Goal: Task Accomplishment & Management: Manage account settings

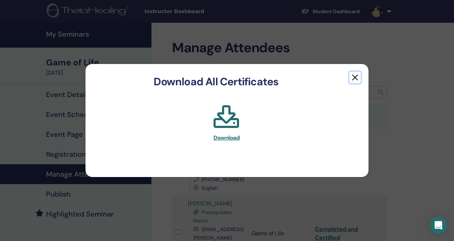
click at [357, 77] on button "button" at bounding box center [354, 77] width 11 height 11
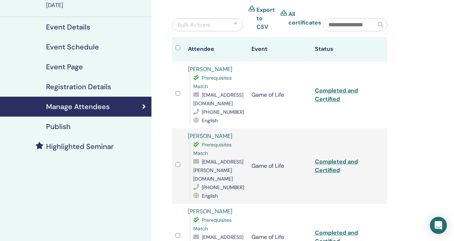
scroll to position [65, 0]
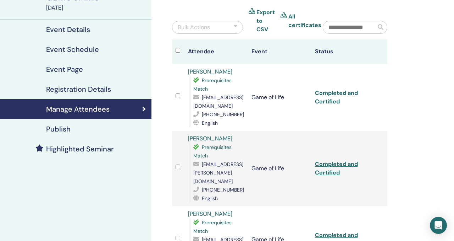
click at [338, 92] on link "Completed and Certified" at bounding box center [336, 97] width 43 height 16
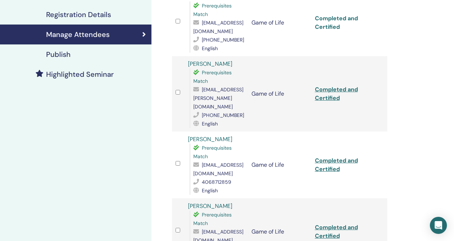
scroll to position [140, 0]
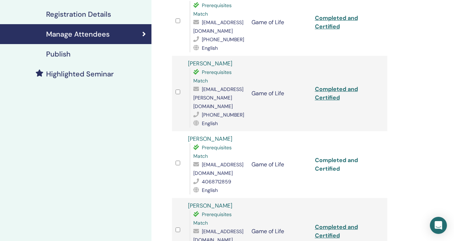
click at [331, 156] on link "Completed and Certified" at bounding box center [336, 164] width 43 height 16
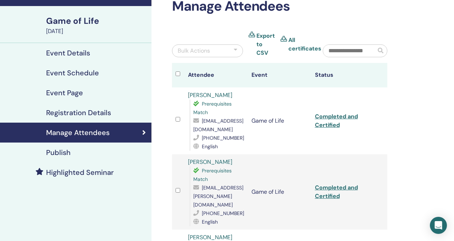
scroll to position [40, 0]
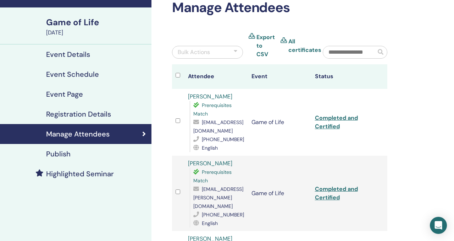
click at [90, 135] on h4 "Manage Attendees" at bounding box center [78, 133] width 64 height 9
click at [132, 136] on div "Manage Attendees" at bounding box center [76, 133] width 140 height 9
click at [145, 134] on icon at bounding box center [144, 133] width 4 height 7
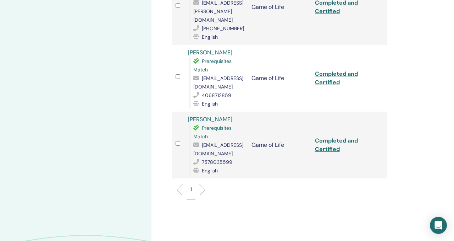
scroll to position [227, 0]
click at [192, 184] on li "1" at bounding box center [191, 191] width 9 height 14
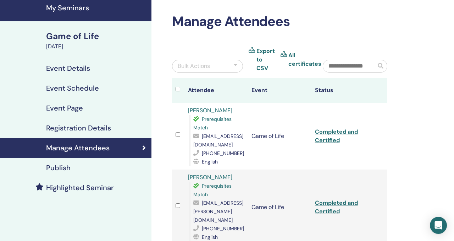
scroll to position [25, 0]
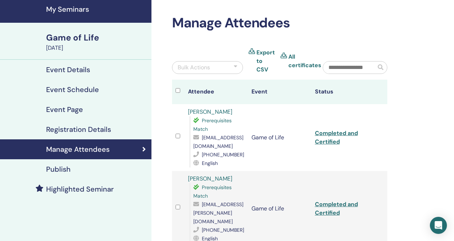
click at [83, 71] on h4 "Event Details" at bounding box center [68, 69] width 44 height 9
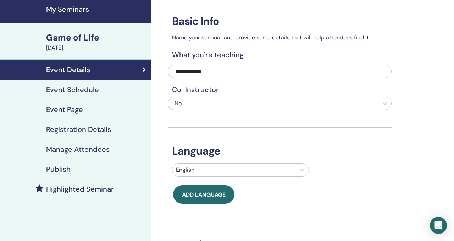
click at [71, 147] on h4 "Manage Attendees" at bounding box center [78, 149] width 64 height 9
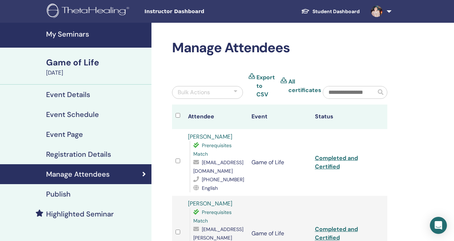
click at [73, 61] on div "Game of Life" at bounding box center [96, 62] width 101 height 12
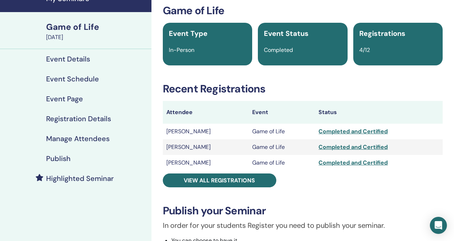
scroll to position [37, 0]
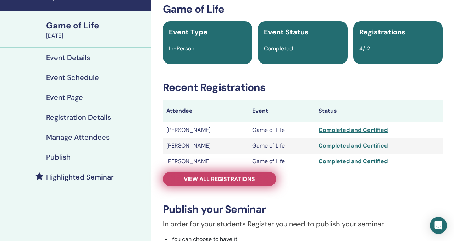
click at [221, 181] on span "View all registrations" at bounding box center [219, 178] width 71 height 7
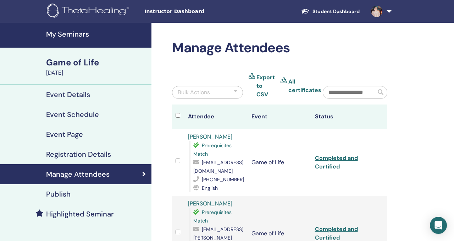
click at [79, 96] on h4 "Event Details" at bounding box center [68, 94] width 44 height 9
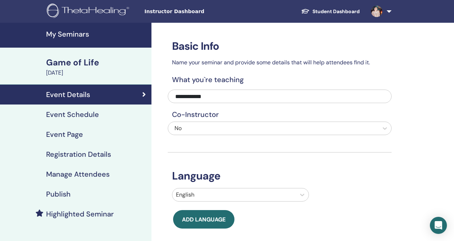
click at [74, 118] on h4 "Event Schedule" at bounding box center [72, 114] width 53 height 9
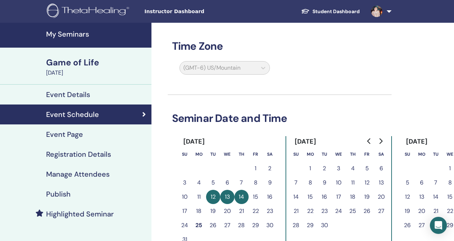
click at [92, 36] on h4 "My Seminars" at bounding box center [96, 34] width 101 height 9
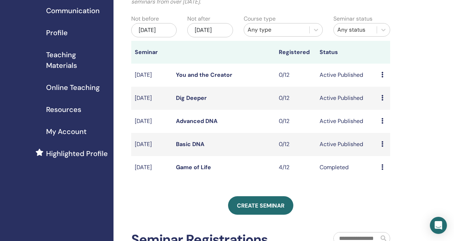
scroll to position [68, 0]
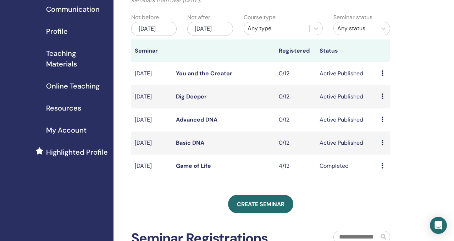
click at [215, 36] on div "Nov/25, 2025" at bounding box center [209, 29] width 45 height 14
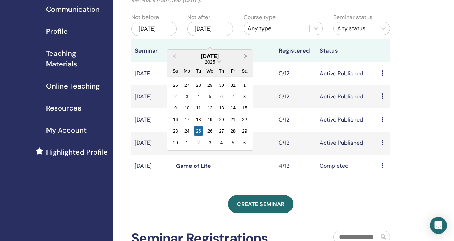
click at [245, 55] on span "Next Month" at bounding box center [245, 55] width 0 height 7
click at [176, 131] on div "25" at bounding box center [176, 131] width 10 height 10
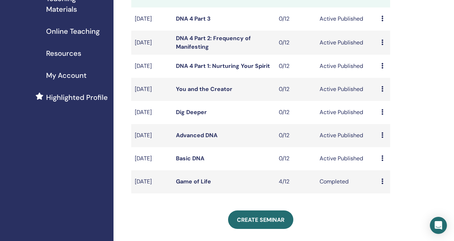
scroll to position [124, 0]
